Goal: Book appointment/travel/reservation

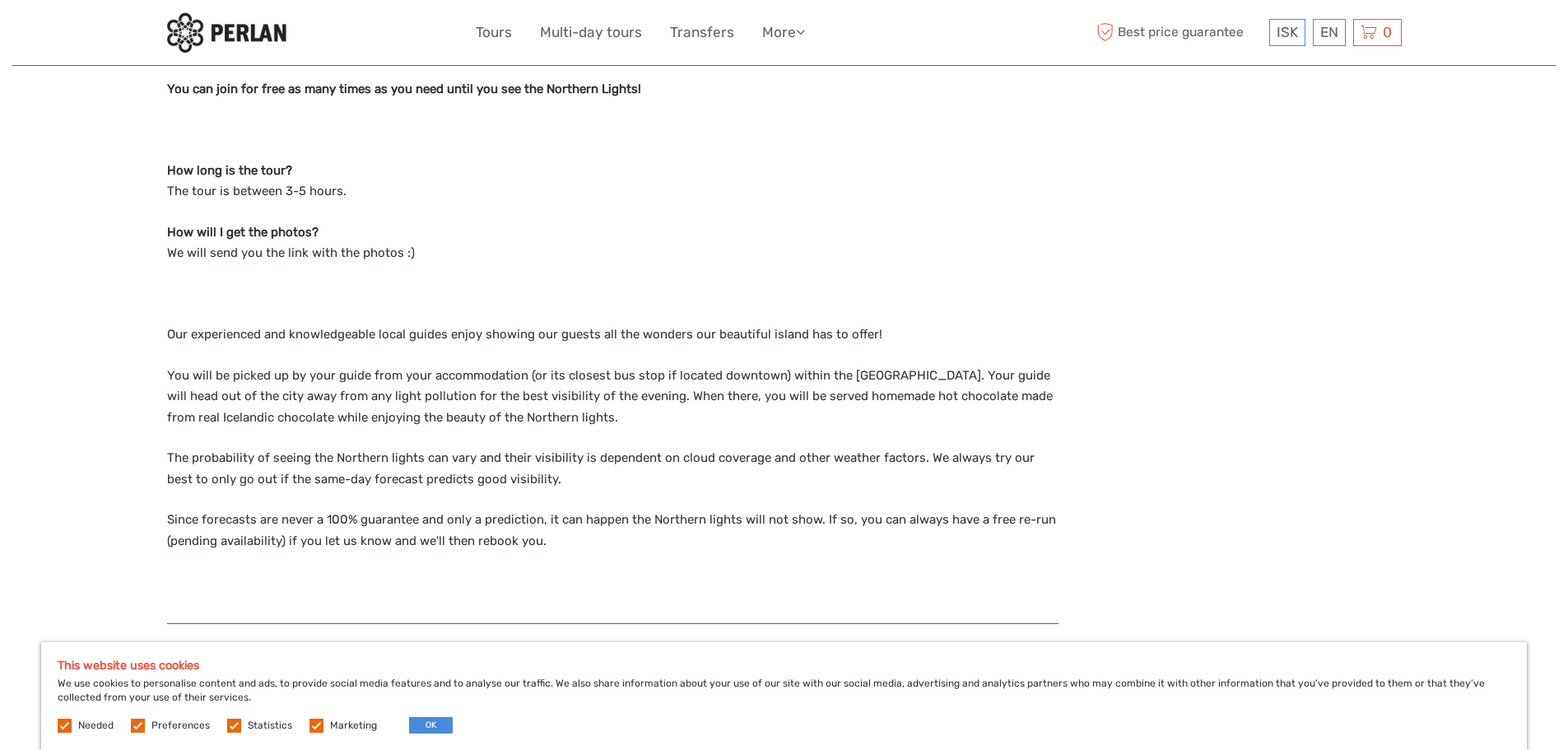
scroll to position [1642, 0]
click at [238, 455] on p "The probability of seeing the Northern lights can vary and their visibility is …" at bounding box center [612, 468] width 891 height 42
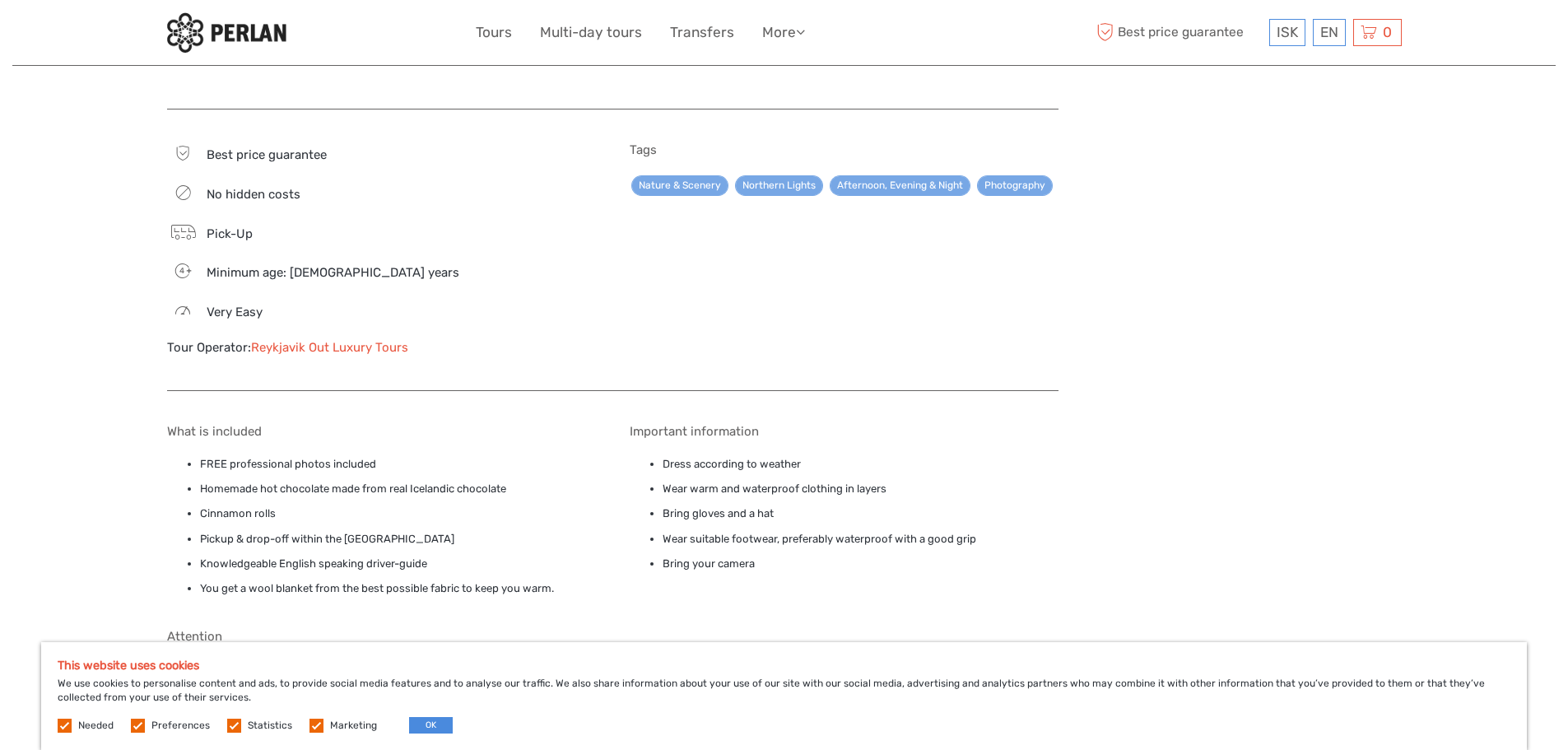
scroll to position [2157, 0]
click at [334, 339] on link "Reykjavik Out Luxury Tours" at bounding box center [330, 346] width 157 height 15
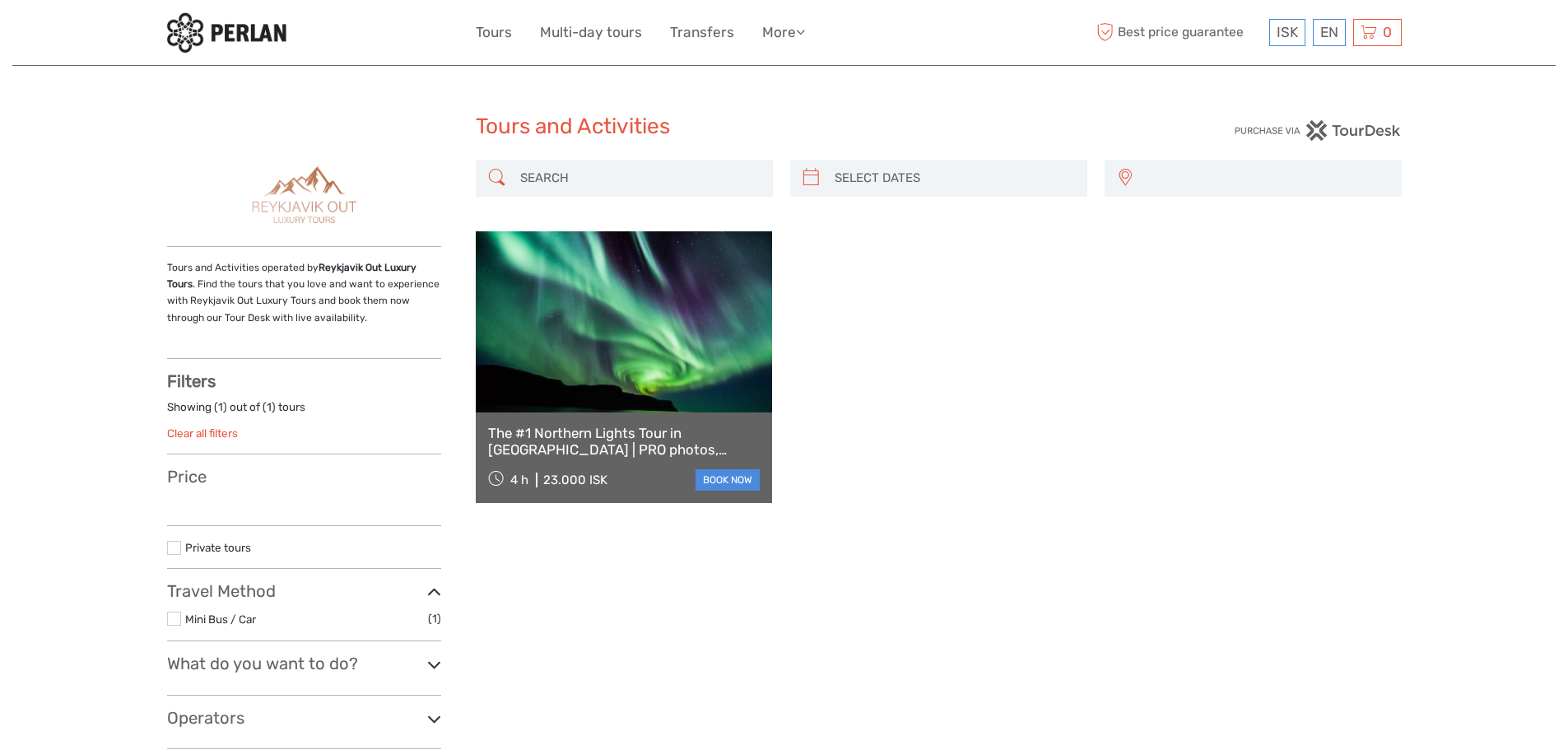
select select
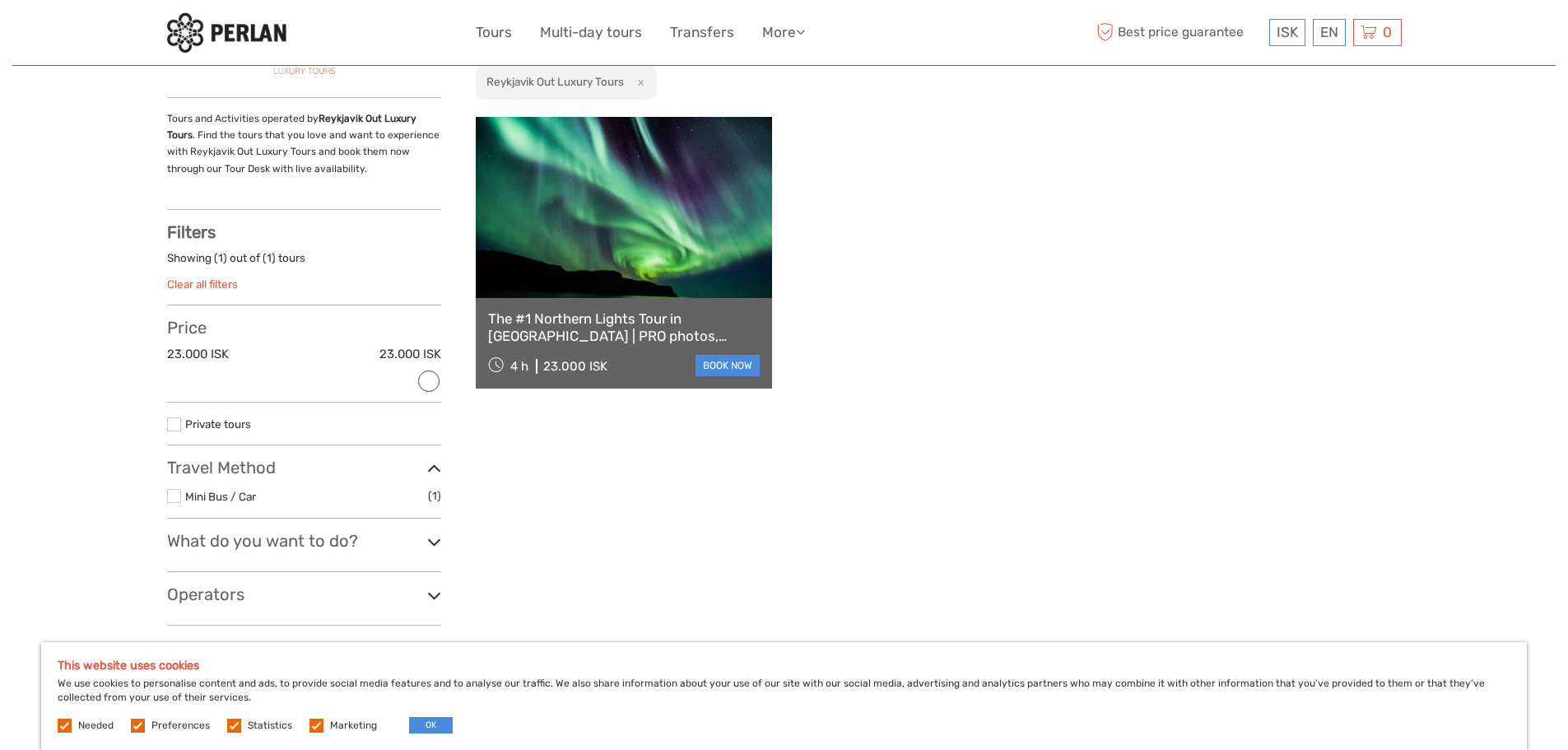
scroll to position [109, 0]
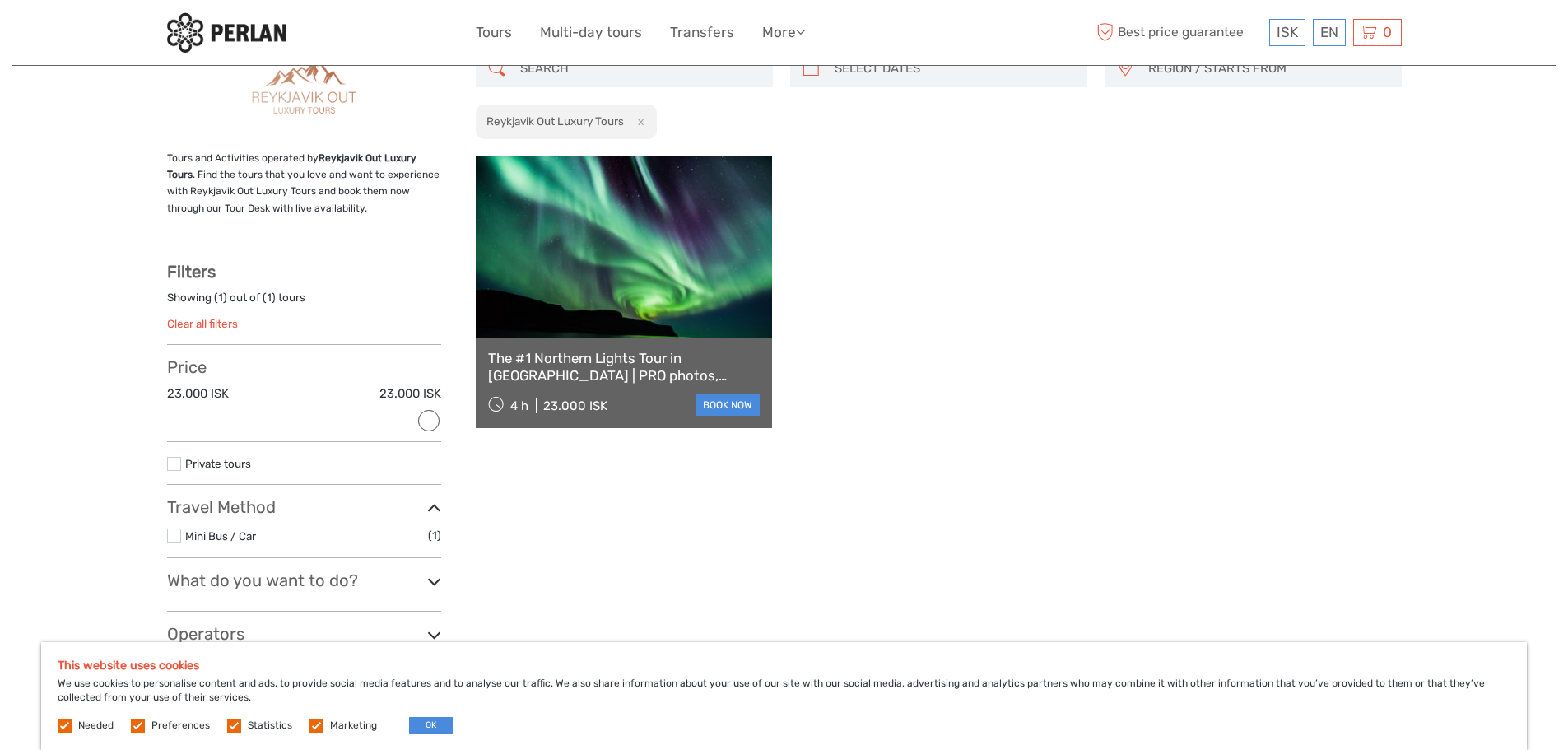
click at [546, 316] on link at bounding box center [624, 247] width 297 height 181
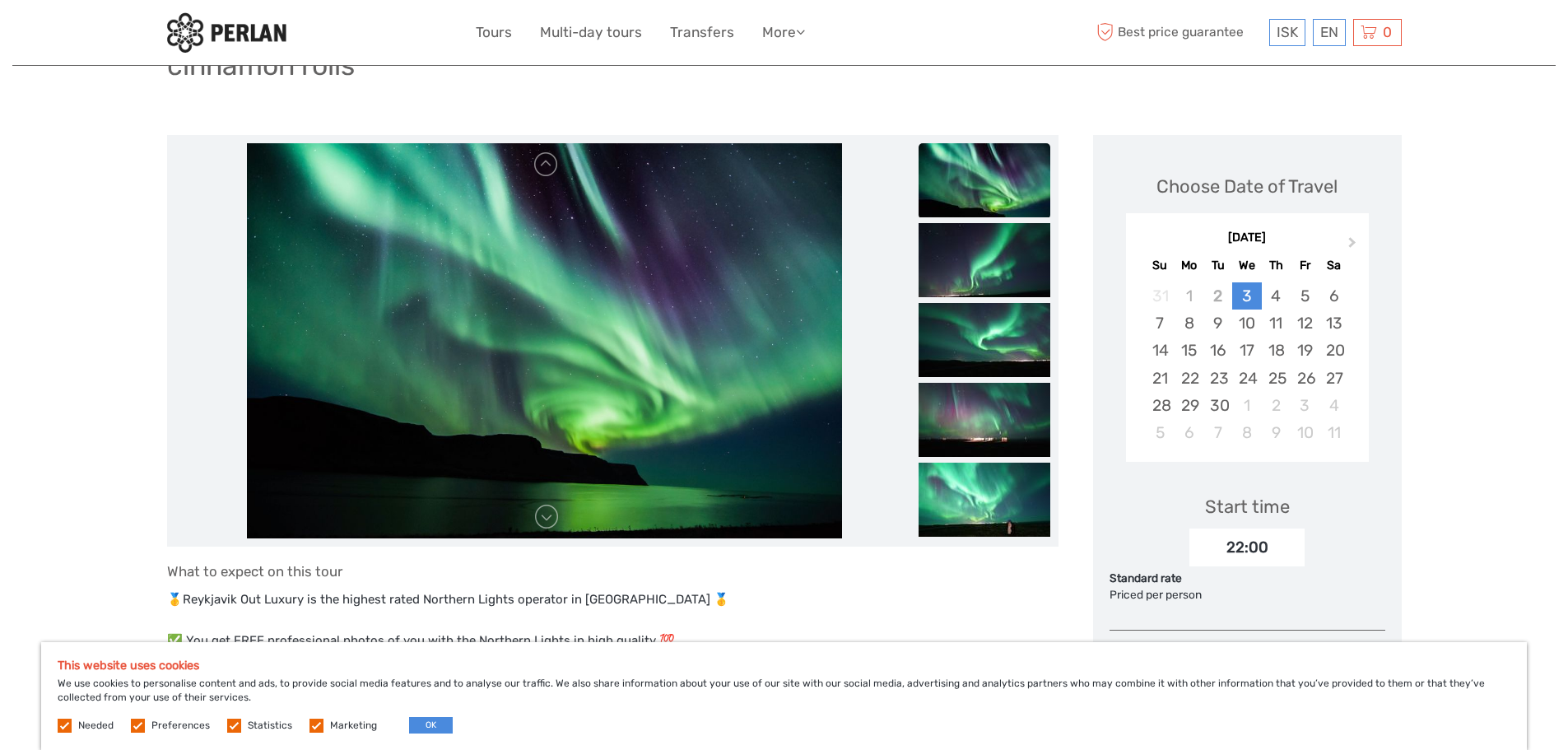
scroll to position [170, 0]
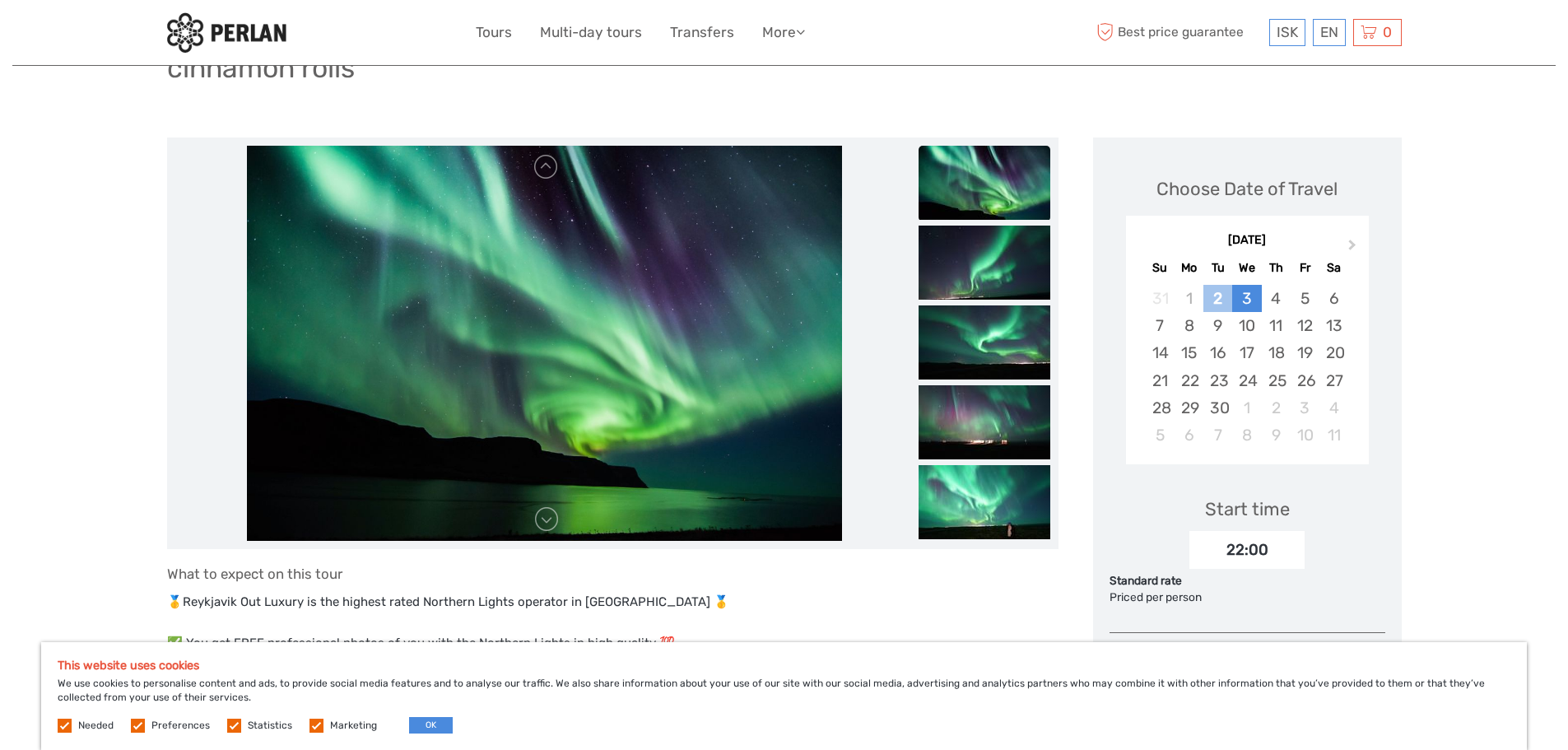
click at [1220, 299] on div "2" at bounding box center [1218, 299] width 29 height 27
click at [1353, 248] on button "Next Month" at bounding box center [1353, 249] width 26 height 26
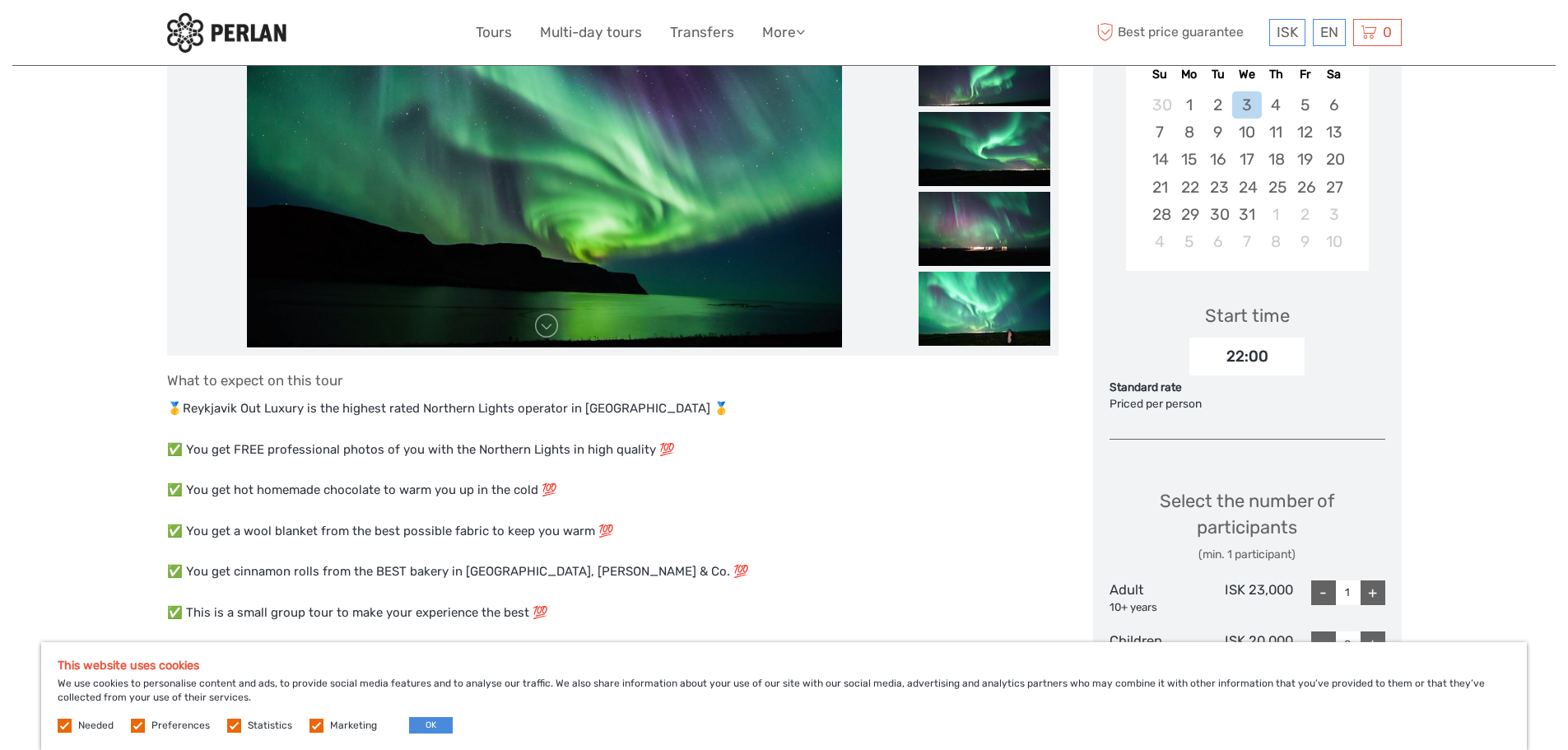
scroll to position [357, 0]
